Goal: Task Accomplishment & Management: Complete application form

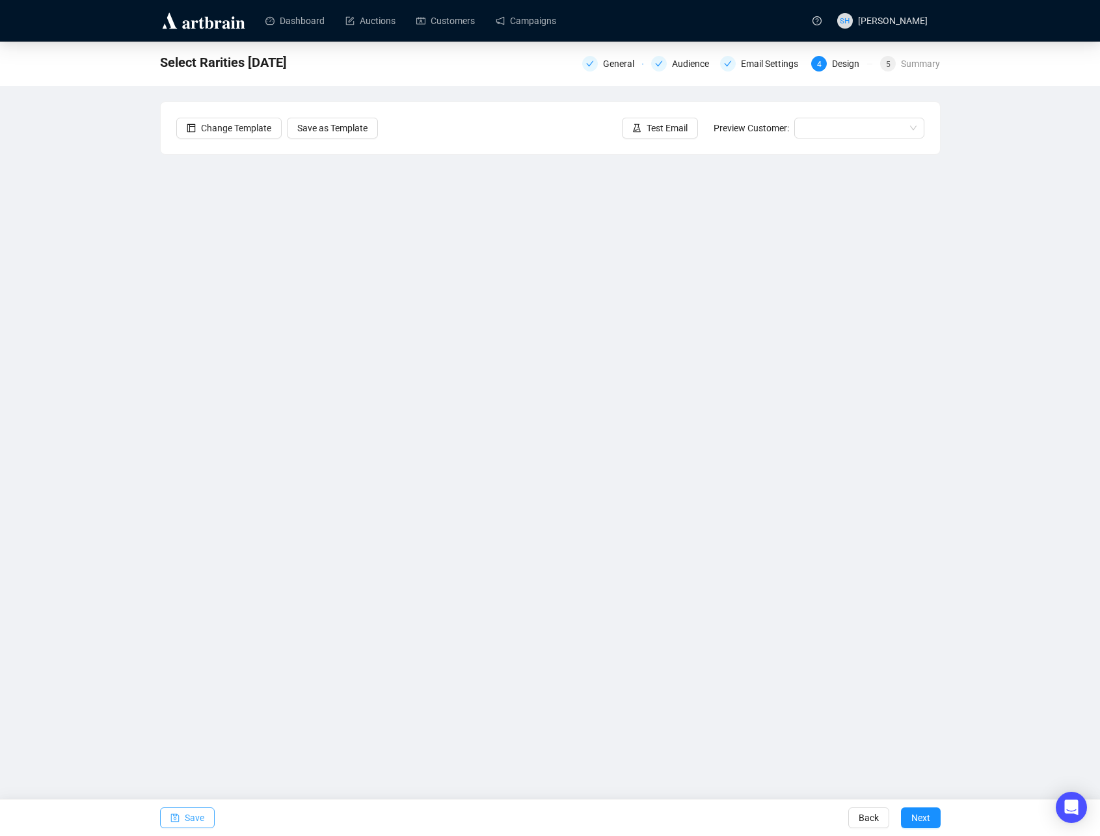
click at [187, 819] on span "Save" at bounding box center [195, 818] width 20 height 36
click at [525, 20] on link "Campaigns" at bounding box center [526, 21] width 60 height 34
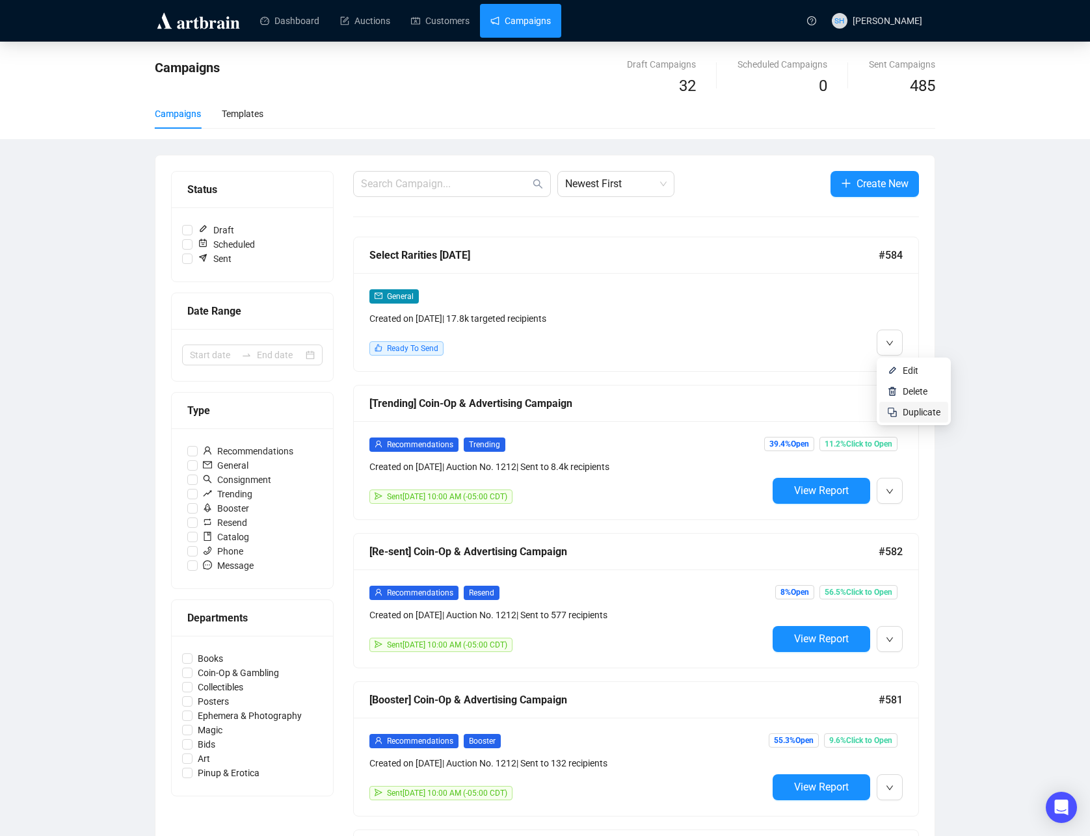
click at [909, 416] on span "Duplicate" at bounding box center [922, 412] width 38 height 10
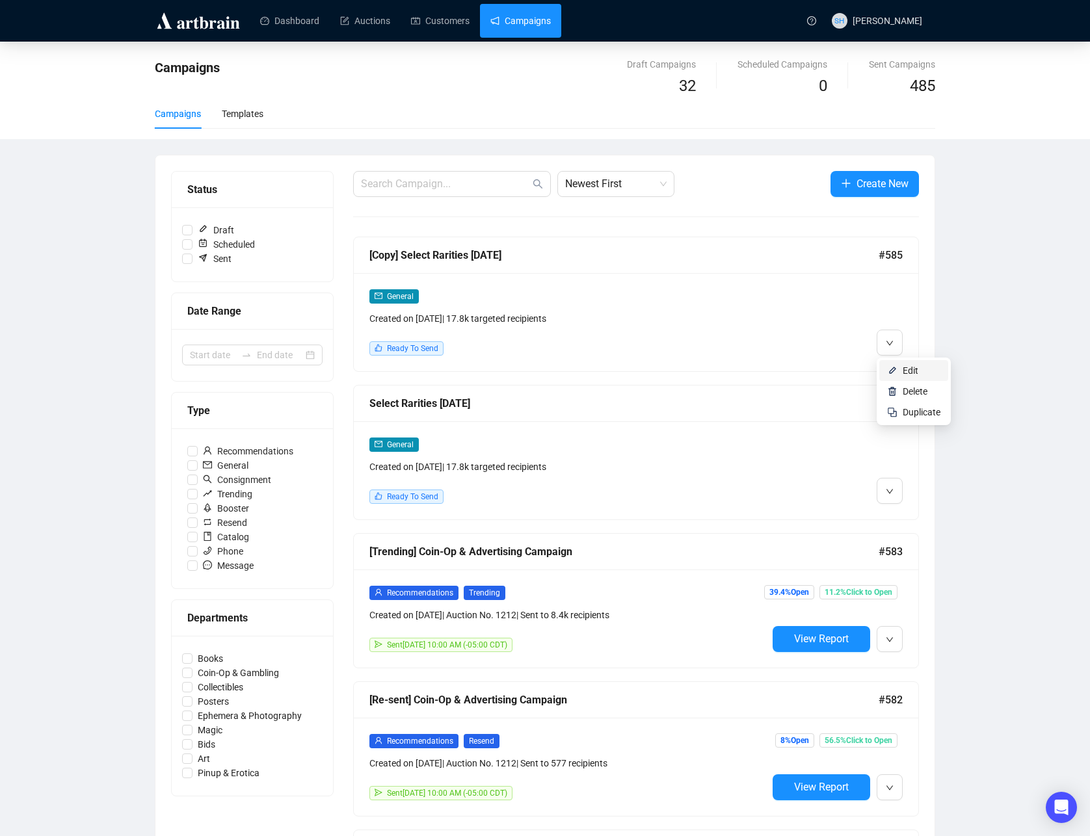
click at [904, 371] on span "Edit" at bounding box center [911, 371] width 16 height 10
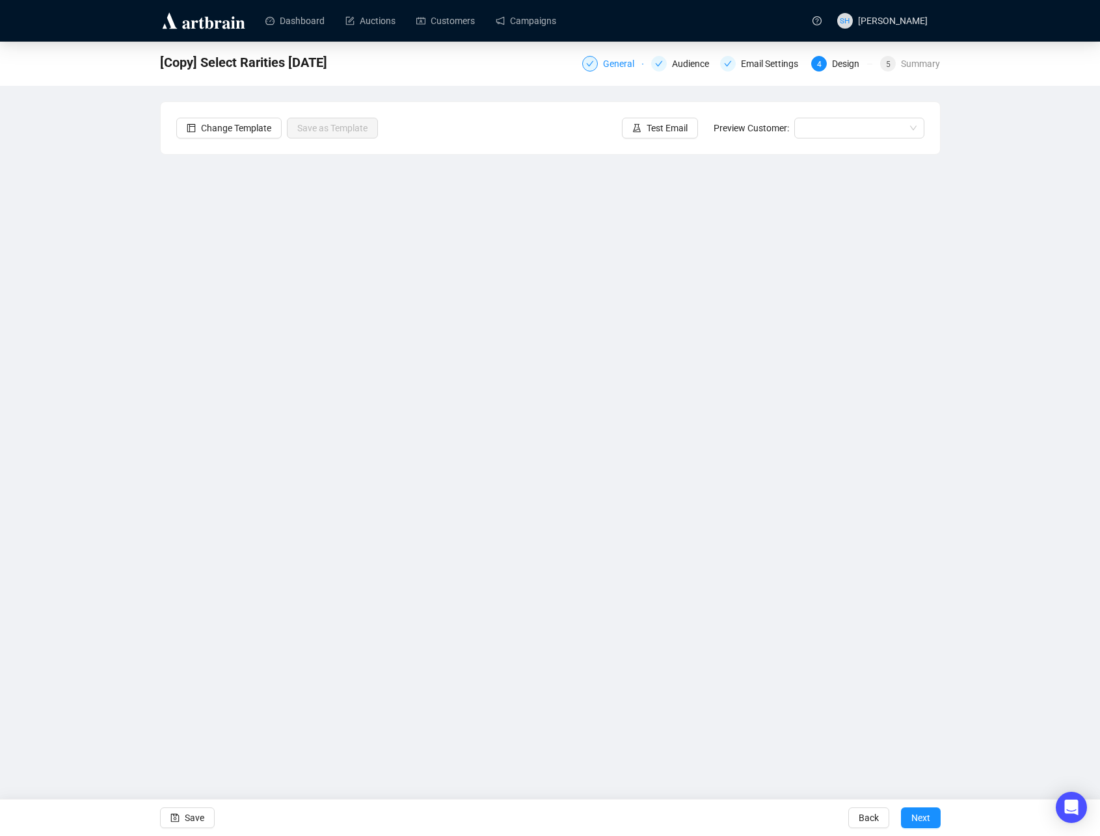
click at [603, 64] on div "General" at bounding box center [622, 64] width 39 height 16
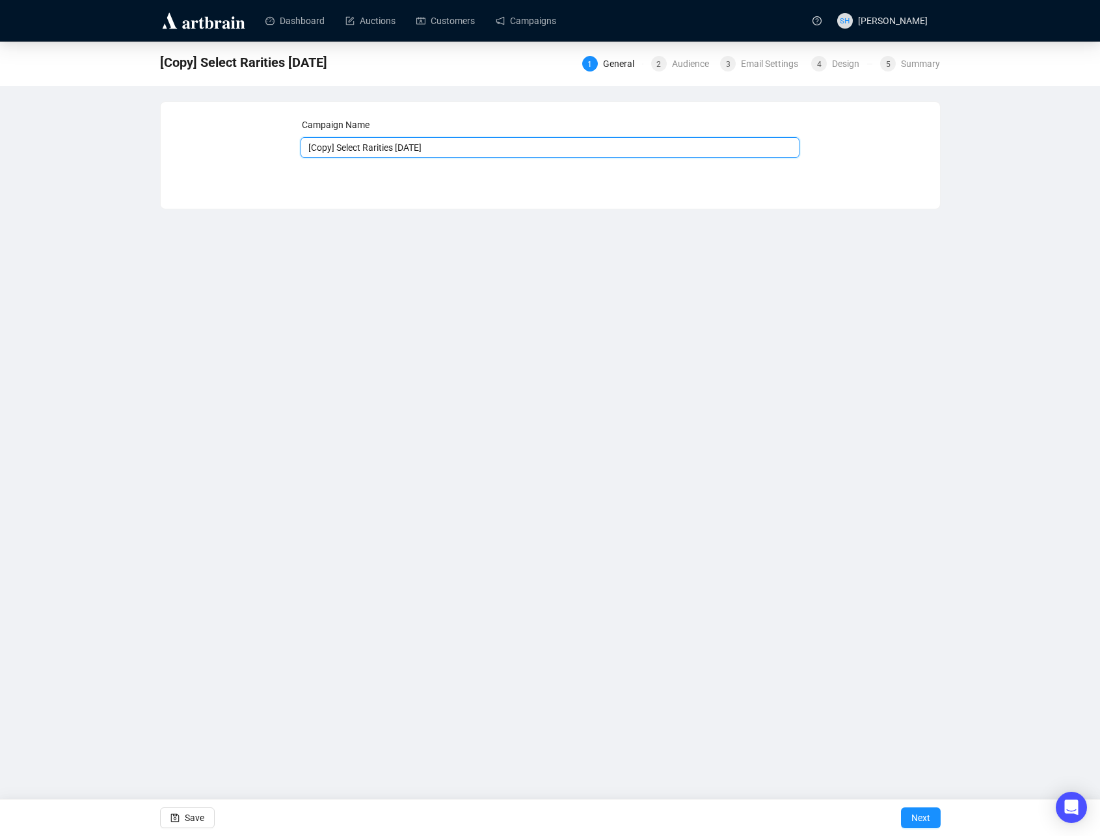
drag, startPoint x: 394, startPoint y: 146, endPoint x: 312, endPoint y: 131, distance: 83.3
click at [301, 133] on div "Campaign Name [Copy] Select Rarities [DATE]" at bounding box center [550, 138] width 499 height 40
click at [394, 148] on input "CoinOp [DATE]" at bounding box center [550, 147] width 499 height 21
type input "CoinOp [DATE]"
click at [916, 820] on span "Next" at bounding box center [920, 818] width 19 height 36
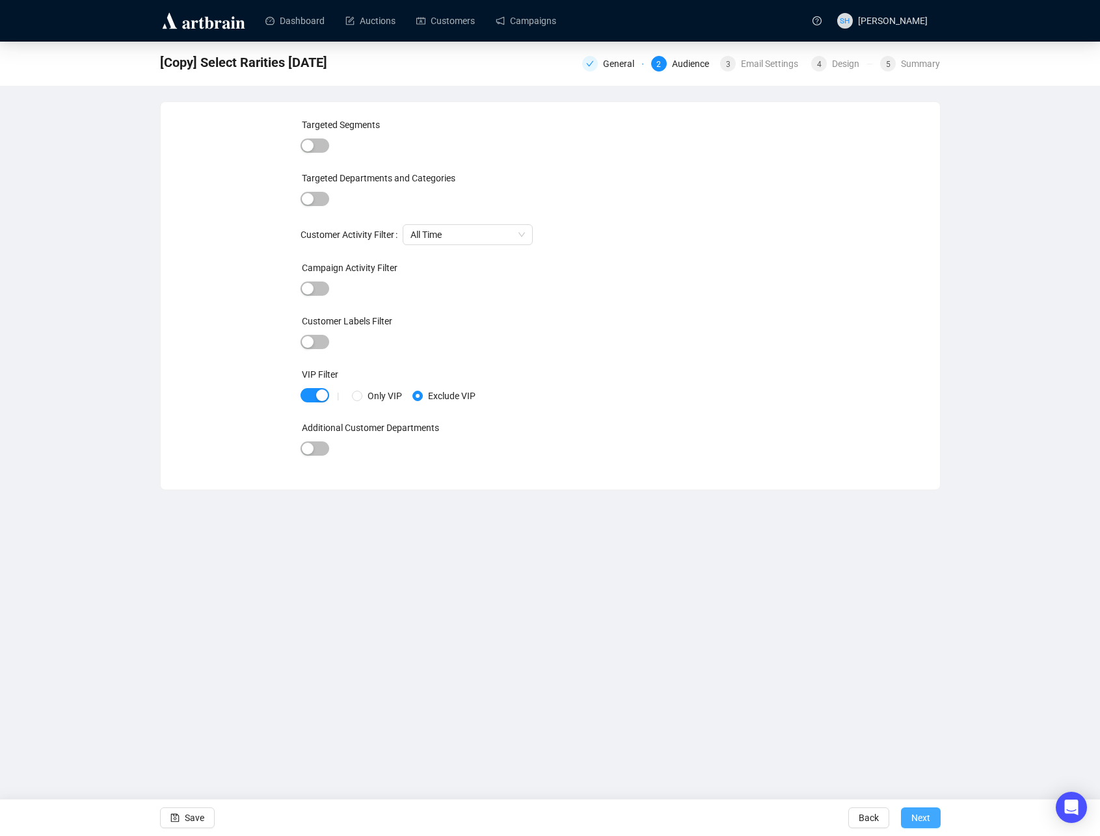
click at [916, 819] on span "Next" at bounding box center [920, 818] width 19 height 36
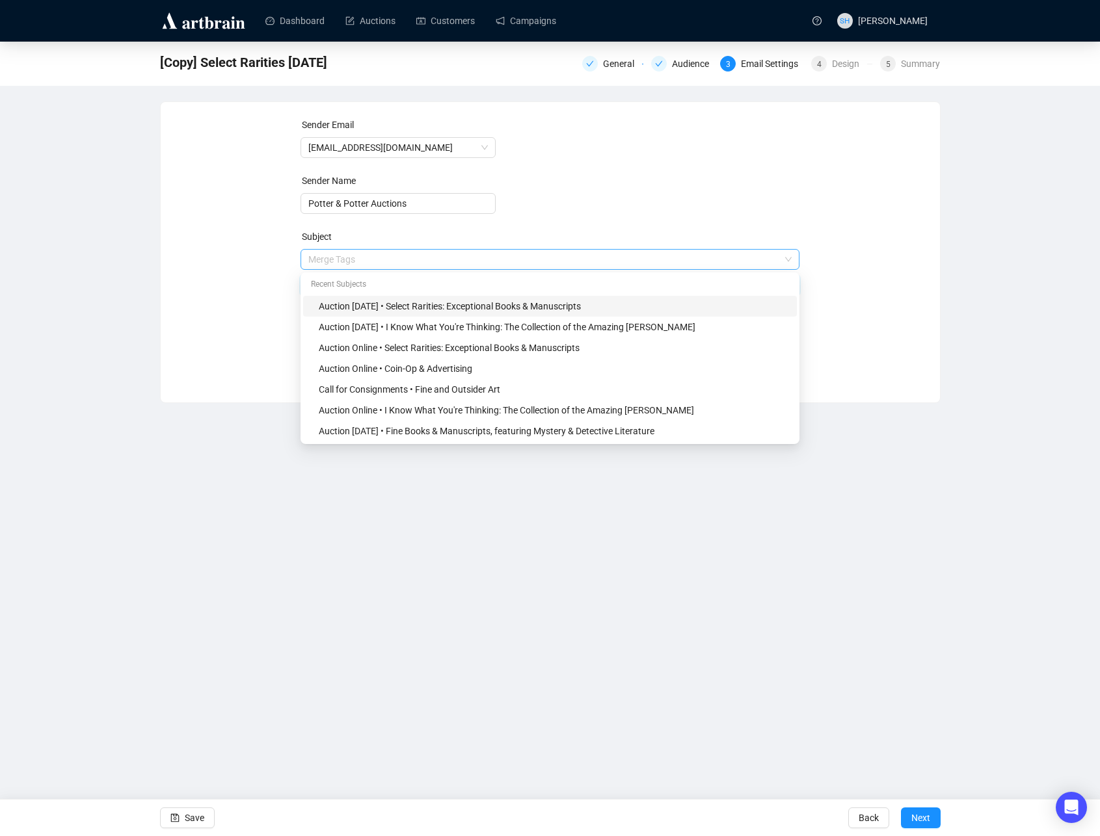
drag, startPoint x: 395, startPoint y: 260, endPoint x: 426, endPoint y: 265, distance: 30.9
click at [426, 265] on span "Merge Tags Auction [DATE] • Select Rarities: Exceptional Books & Manuscripts" at bounding box center [550, 272] width 499 height 36
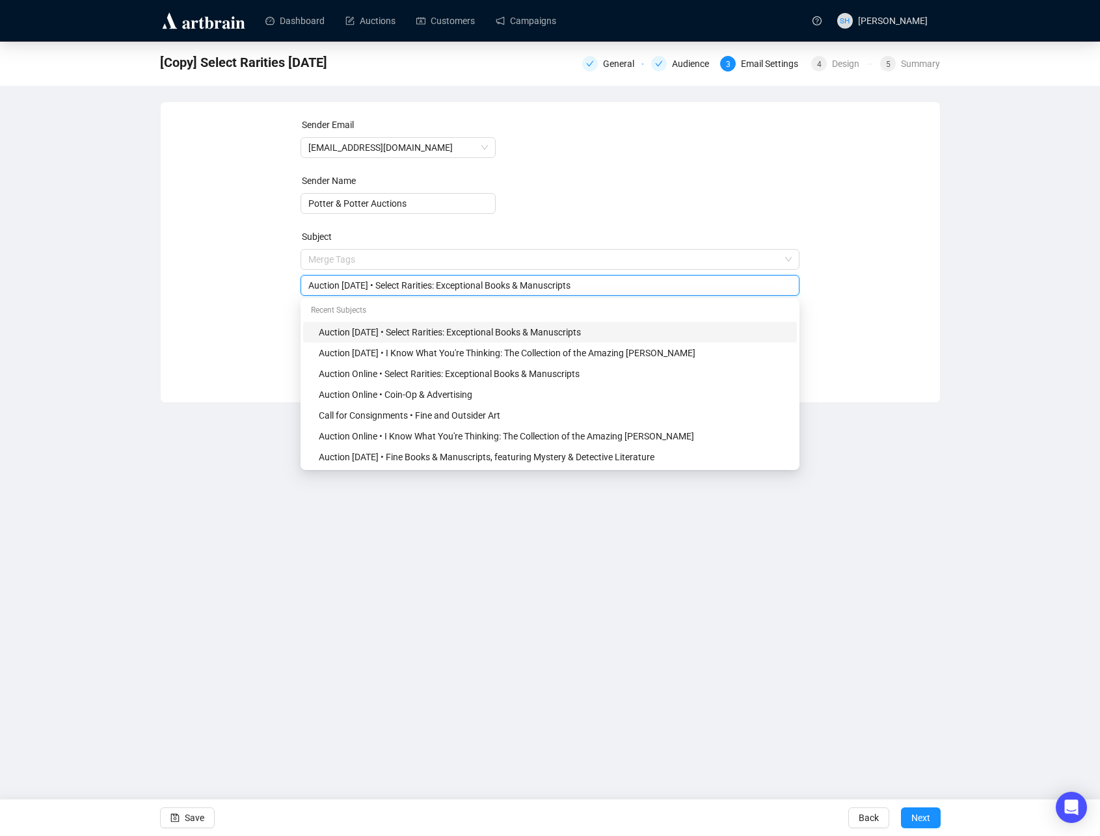
drag, startPoint x: 407, startPoint y: 285, endPoint x: 721, endPoint y: 299, distance: 314.5
click at [689, 297] on form "Sender Email [EMAIL_ADDRESS][DOMAIN_NAME] Sender Name [PERSON_NAME] & [PERSON_N…" at bounding box center [550, 235] width 499 height 234
type input "Auction [DATE] • Coin-Op & Advertising"
click at [507, 594] on div "Dashboard Auctions Customers Campaigns SH [PERSON_NAME] [Copy] Select Rarities …" at bounding box center [550, 418] width 1100 height 836
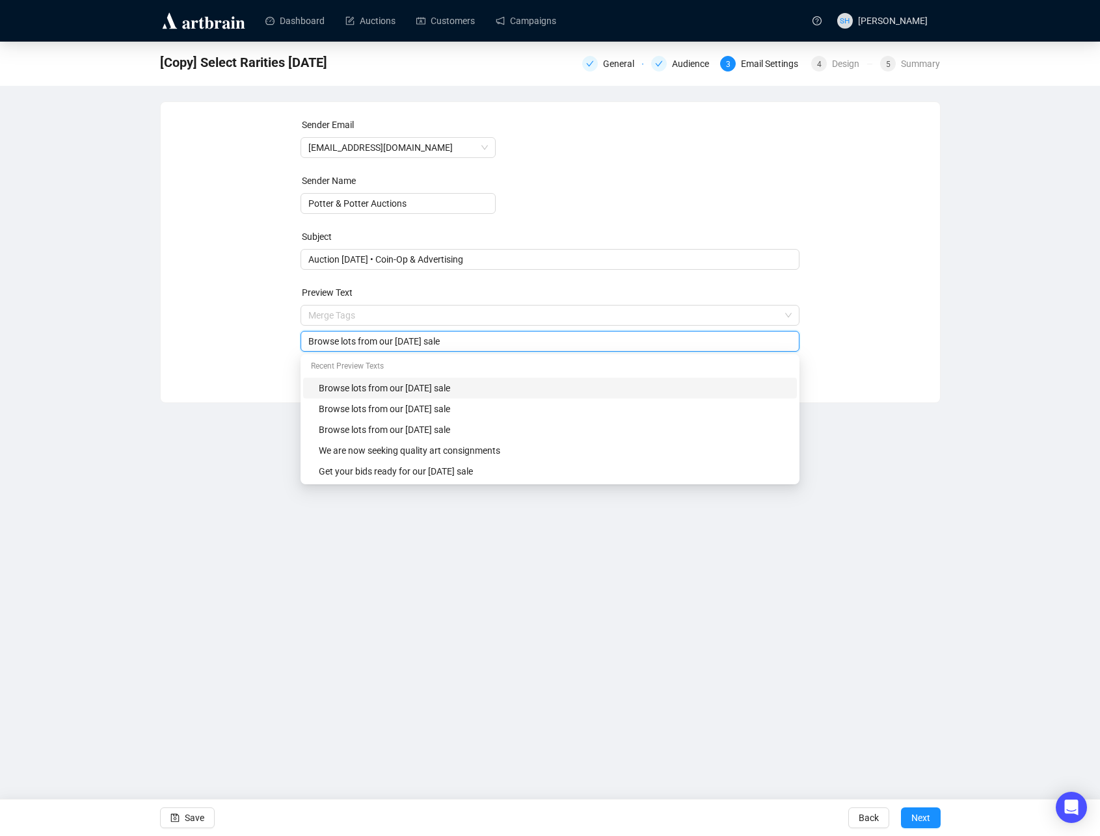
drag, startPoint x: 490, startPoint y: 340, endPoint x: 444, endPoint y: 342, distance: 45.6
click at [444, 342] on input "Browse lots from our [DATE] sale" at bounding box center [549, 341] width 483 height 14
type input "Browse lots from our [DATE] sale"
click at [464, 591] on div "Dashboard Auctions Customers Campaigns SH [PERSON_NAME] [Copy] Select Rarities …" at bounding box center [550, 418] width 1100 height 836
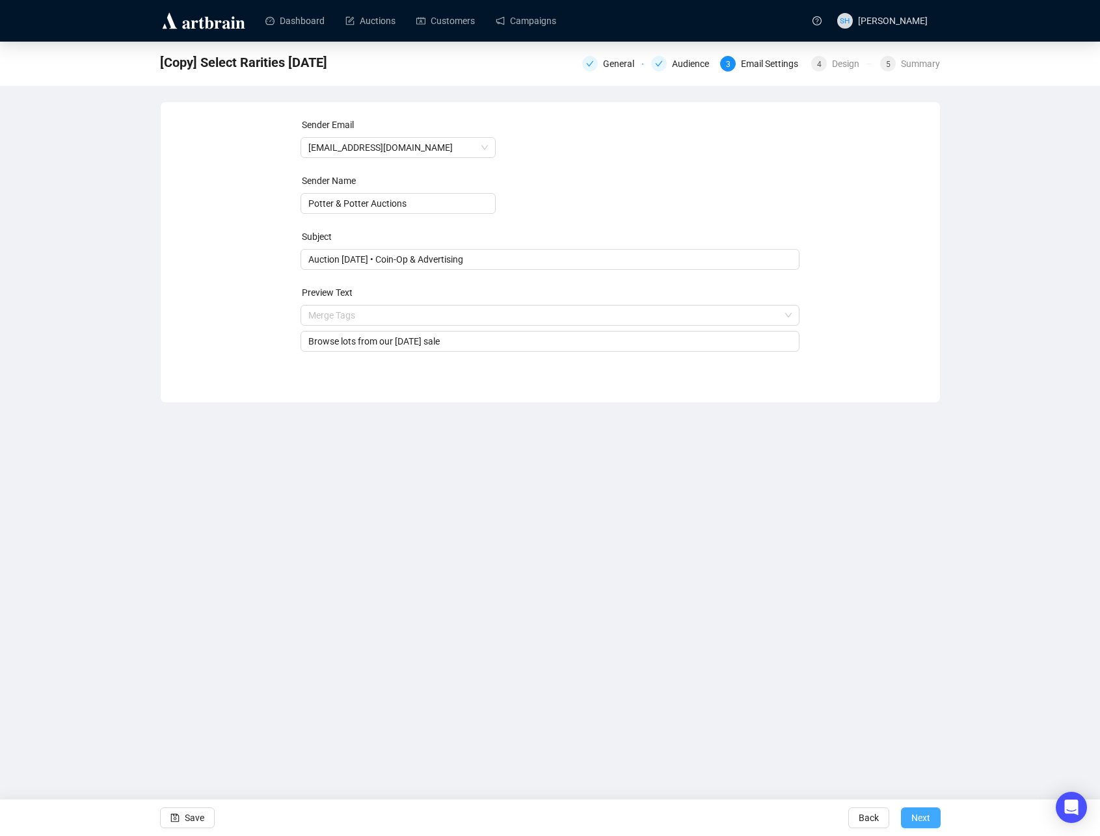
click at [918, 818] on span "Next" at bounding box center [920, 818] width 19 height 36
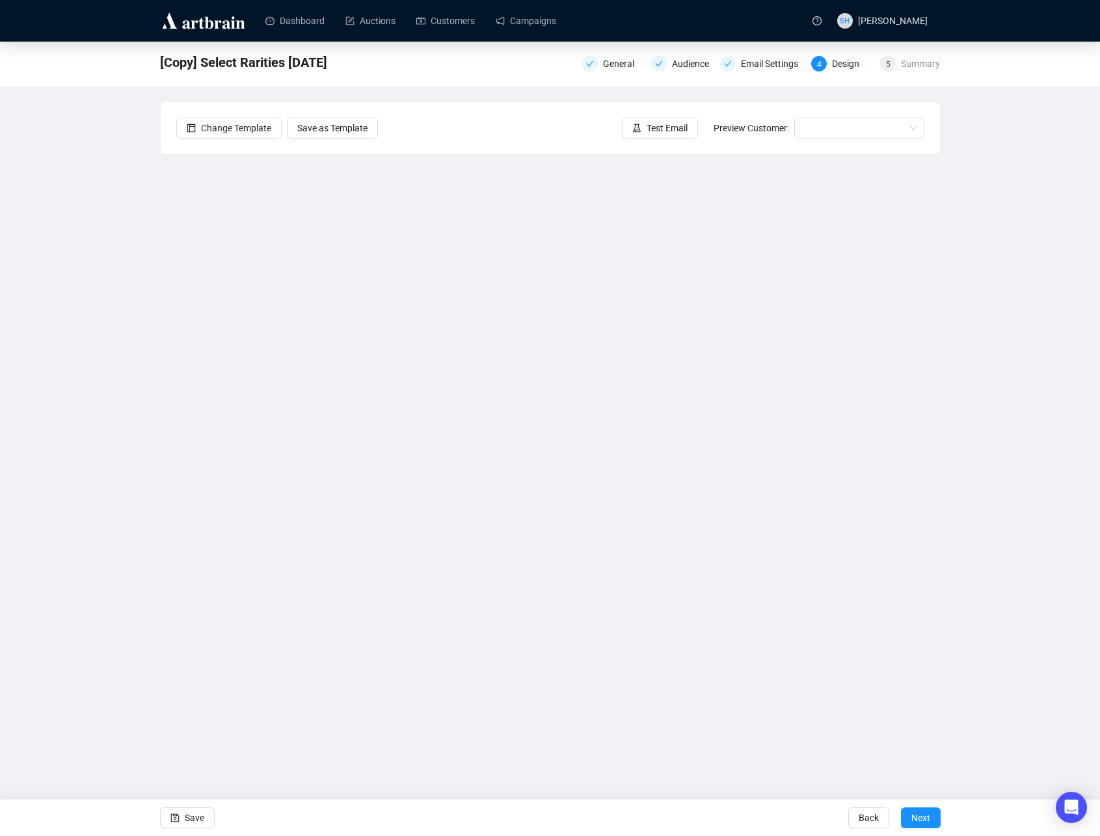
click at [109, 390] on div "[Copy] Select Rarities [DATE] General Audience Email Settings 4 Design 5 Summar…" at bounding box center [550, 358] width 1100 height 632
click at [191, 824] on span "Save" at bounding box center [195, 818] width 20 height 36
click at [188, 816] on span "Save" at bounding box center [195, 818] width 20 height 36
click at [190, 818] on span "Save" at bounding box center [195, 818] width 20 height 36
click at [471, 760] on div "Dashboard Auctions Customers Campaigns SH [PERSON_NAME] CoinOp [DATE] General A…" at bounding box center [550, 418] width 1100 height 836
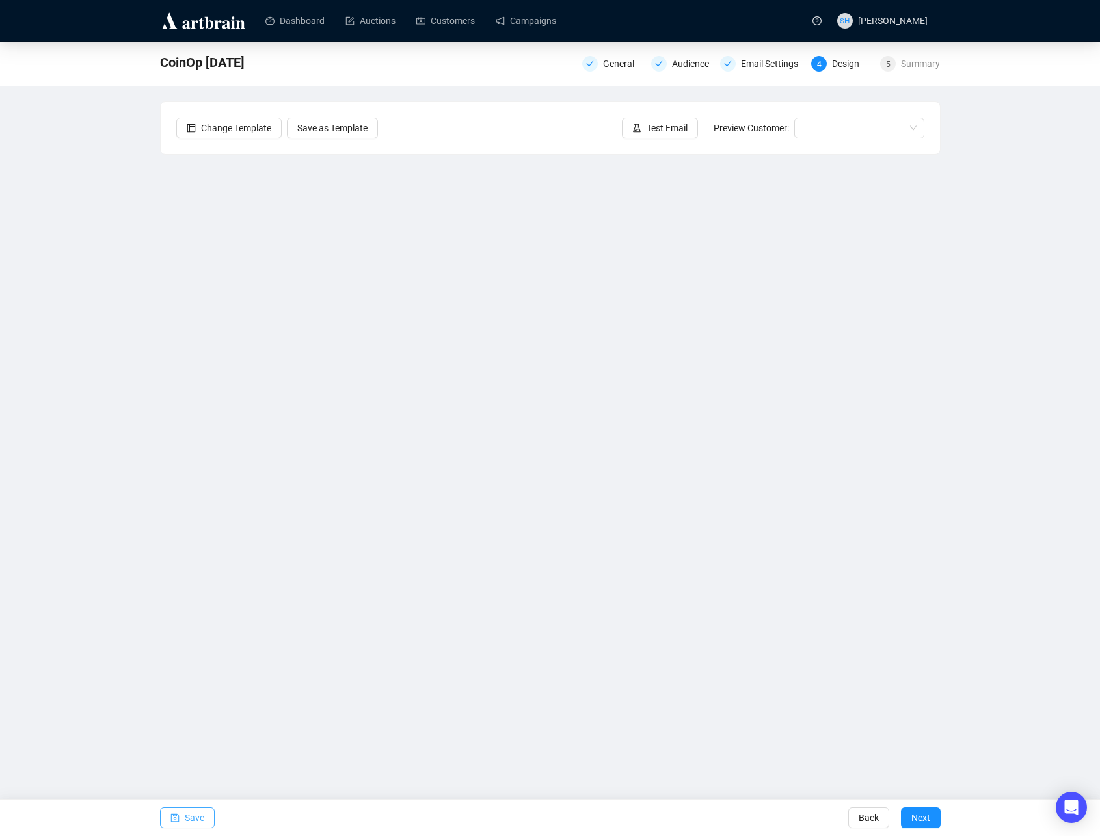
click at [187, 819] on span "Save" at bounding box center [195, 818] width 20 height 36
click at [647, 126] on span "Test Email" at bounding box center [667, 128] width 41 height 14
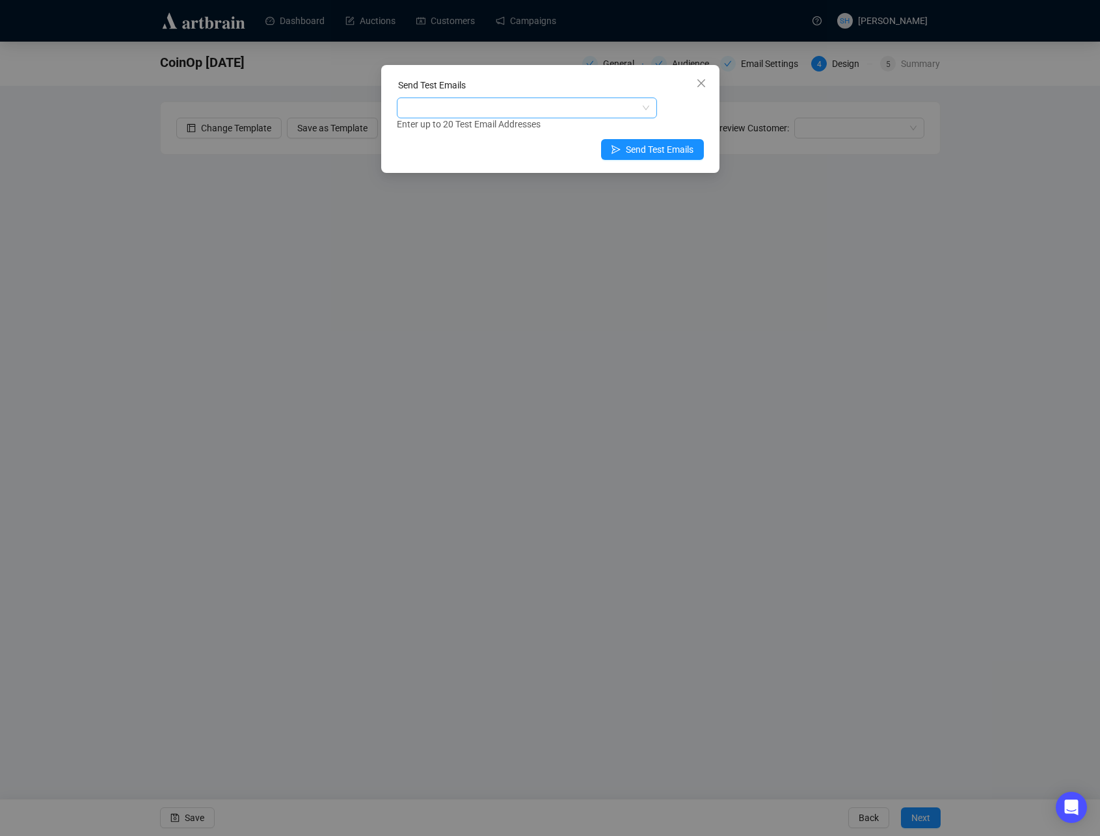
click at [438, 107] on div at bounding box center [519, 108] width 241 height 18
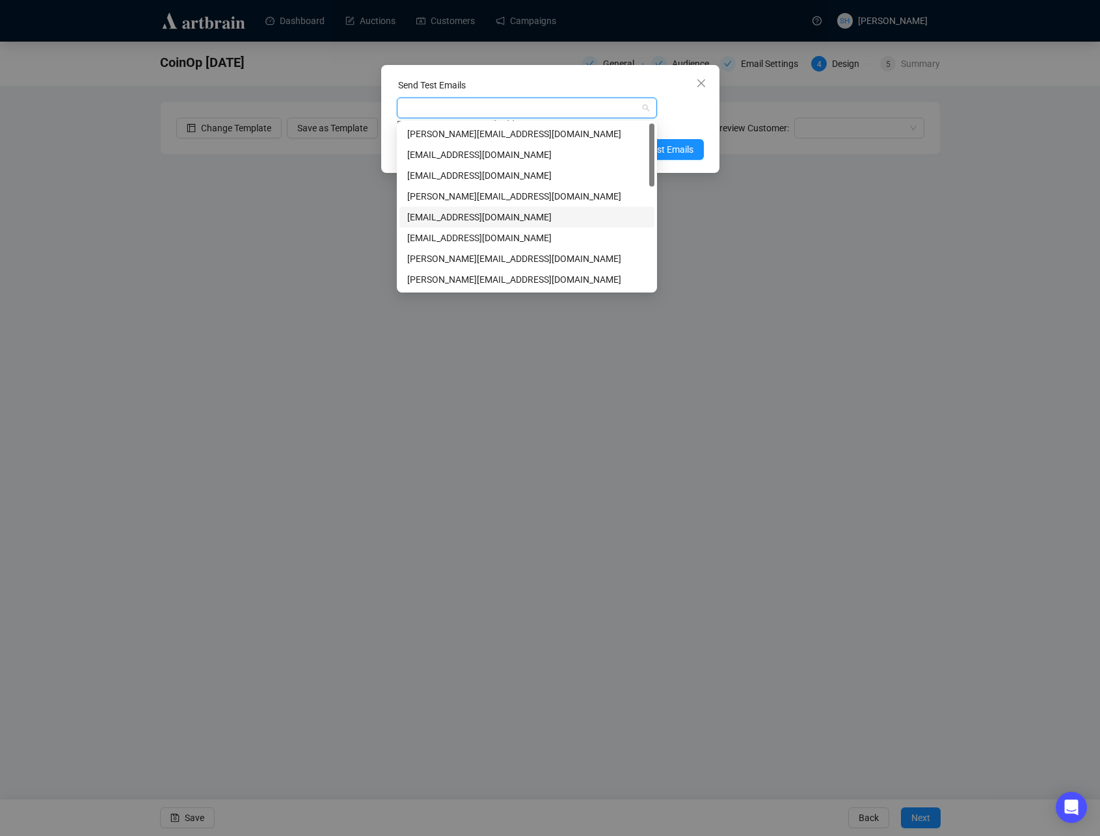
click at [420, 217] on div "[EMAIL_ADDRESS][DOMAIN_NAME]" at bounding box center [526, 217] width 239 height 14
click at [425, 157] on div "[EMAIL_ADDRESS][DOMAIN_NAME]" at bounding box center [526, 155] width 239 height 14
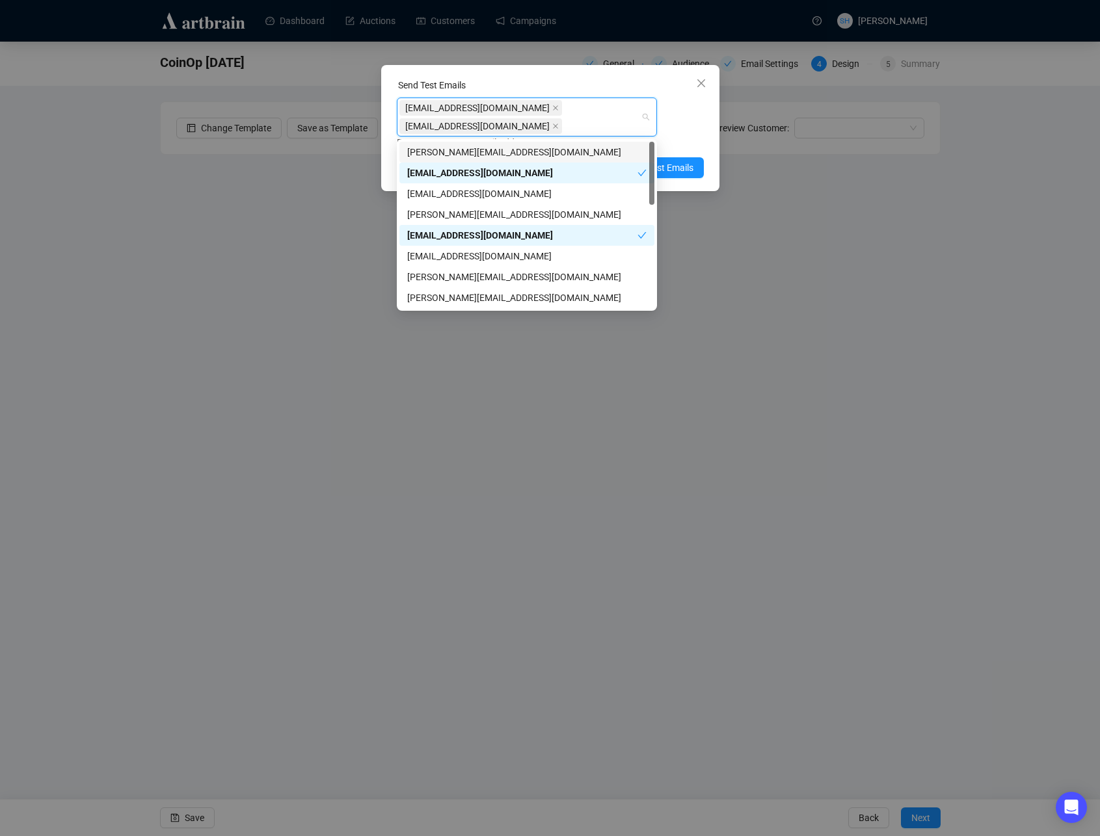
click at [686, 137] on div "Enter up to 20 Test Email Addresses" at bounding box center [550, 142] width 307 height 15
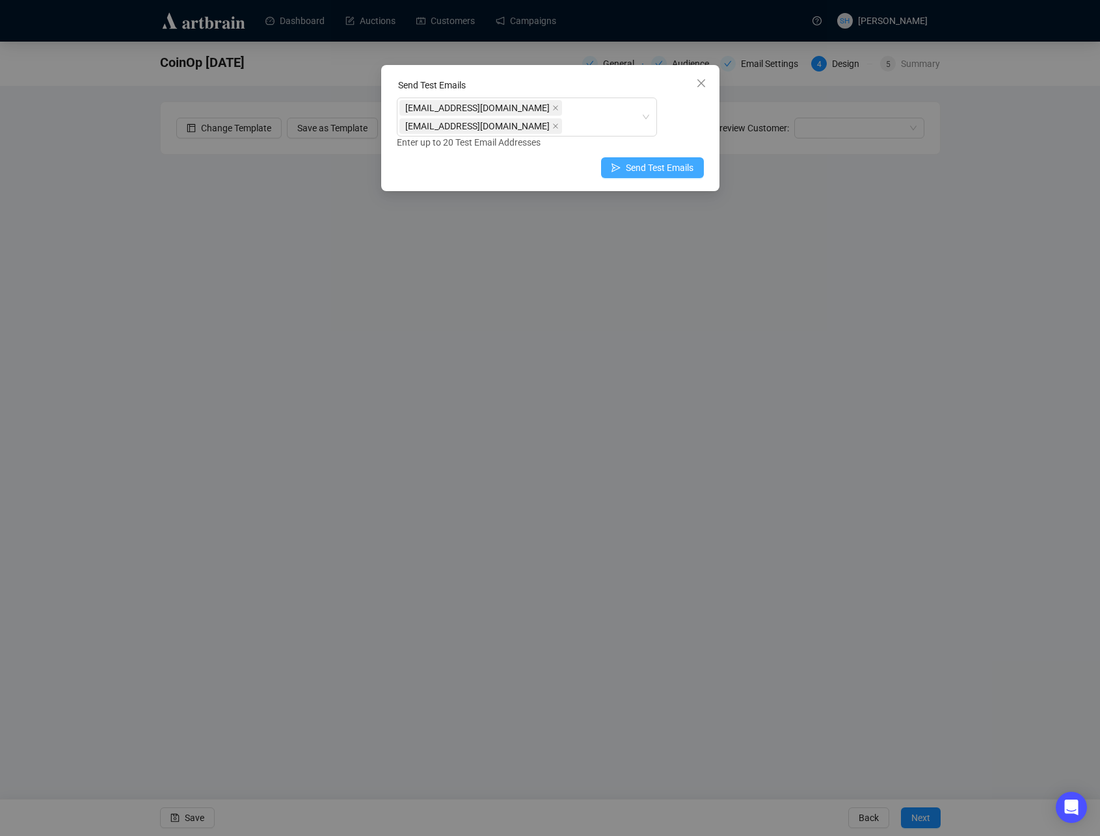
click at [628, 166] on span "Send Test Emails" at bounding box center [660, 168] width 68 height 14
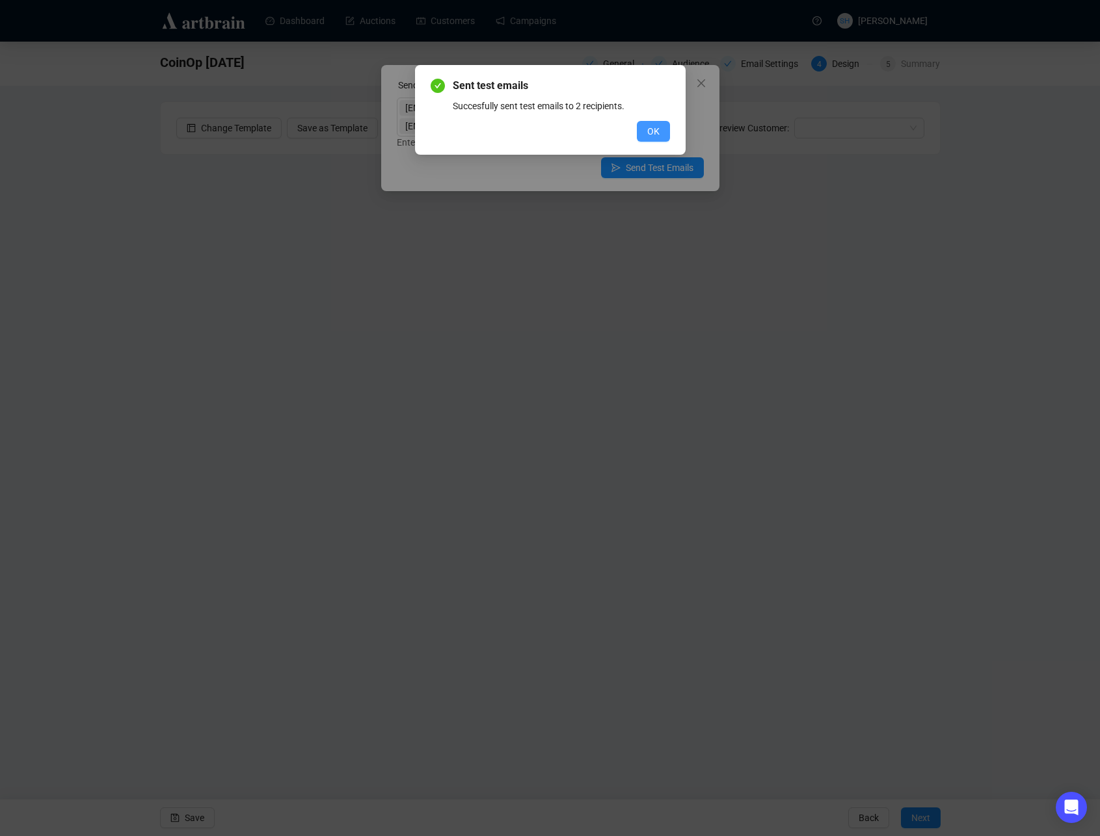
click at [648, 130] on span "OK" at bounding box center [653, 131] width 12 height 14
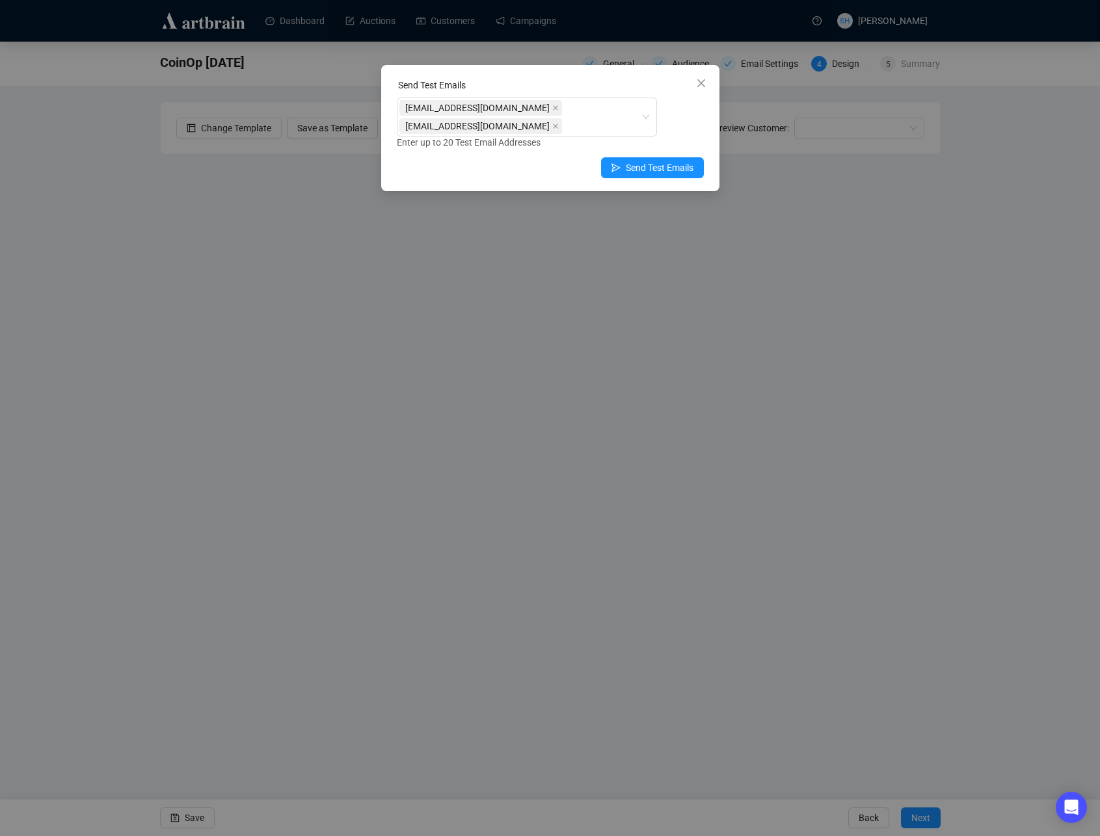
click at [699, 83] on icon "close" at bounding box center [701, 83] width 10 height 10
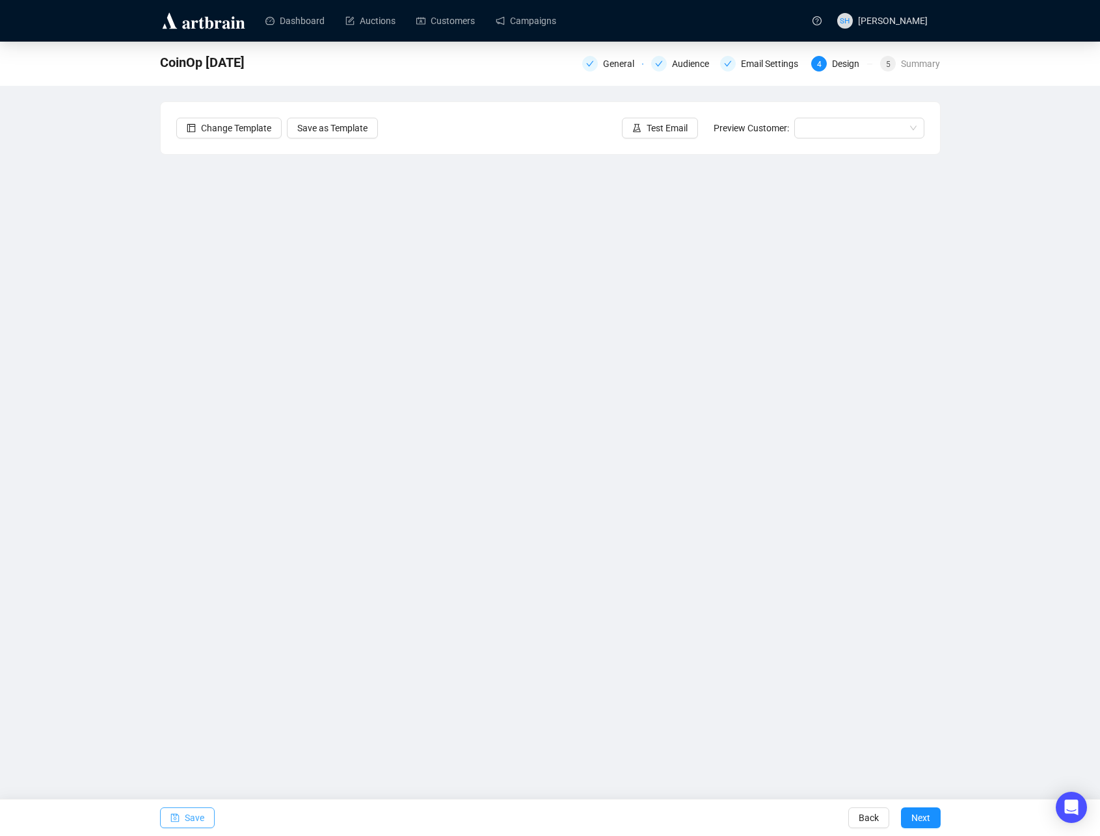
click at [191, 822] on span "Save" at bounding box center [195, 818] width 20 height 36
